Goal: Go to known website: Access a specific website the user already knows

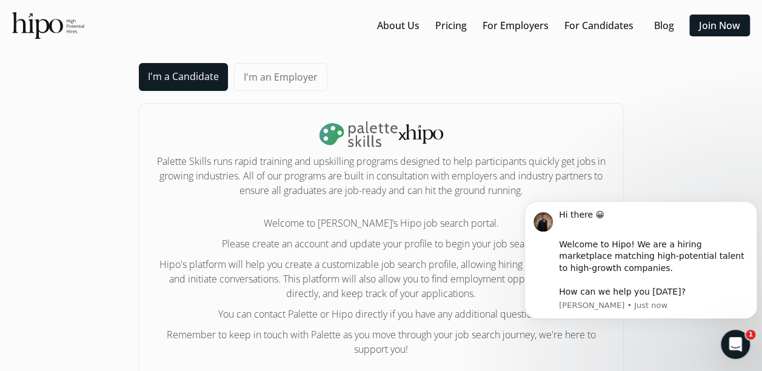
scroll to position [164, 0]
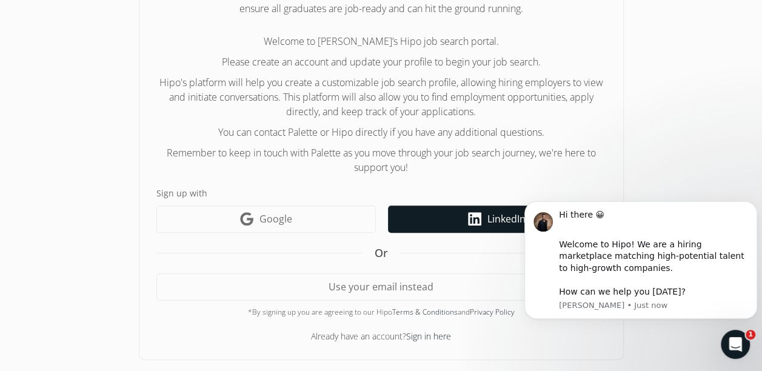
click at [440, 216] on link "LinkedIn icon LinkedIn" at bounding box center [497, 218] width 218 height 27
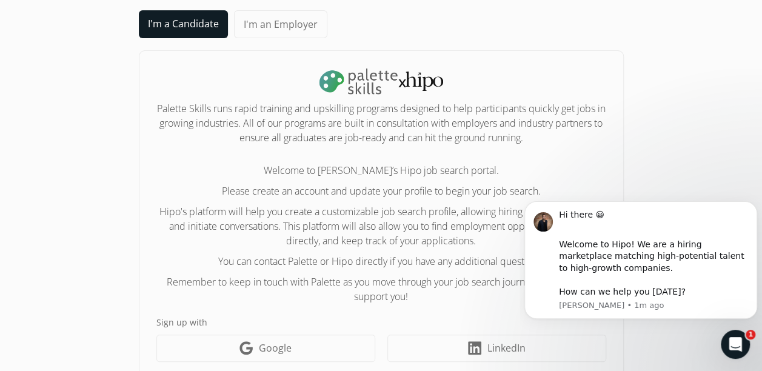
scroll to position [50, 0]
